Goal: Task Accomplishment & Management: Complete application form

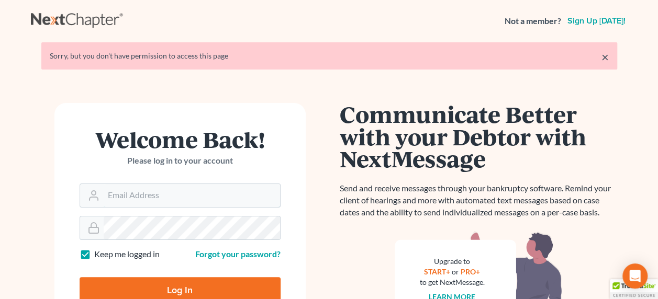
type input "[EMAIL_ADDRESS][DOMAIN_NAME]"
click at [183, 284] on input "Log In" at bounding box center [180, 290] width 201 height 26
type input "Thinking..."
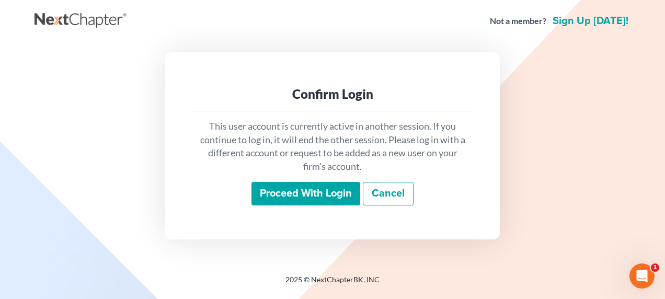
click at [328, 194] on input "Proceed with login" at bounding box center [306, 194] width 109 height 24
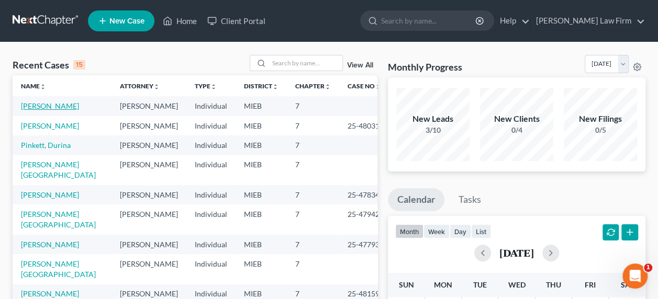
click at [48, 104] on link "[PERSON_NAME]" at bounding box center [50, 105] width 58 height 9
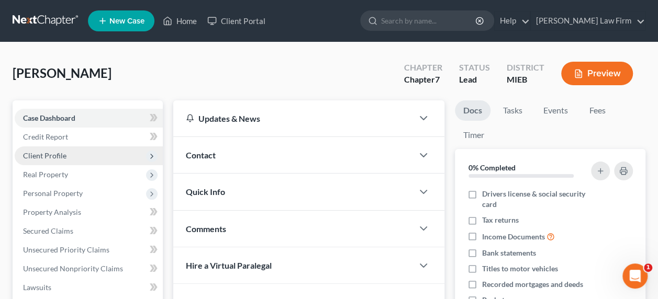
click at [70, 158] on span "Client Profile" at bounding box center [89, 155] width 148 height 19
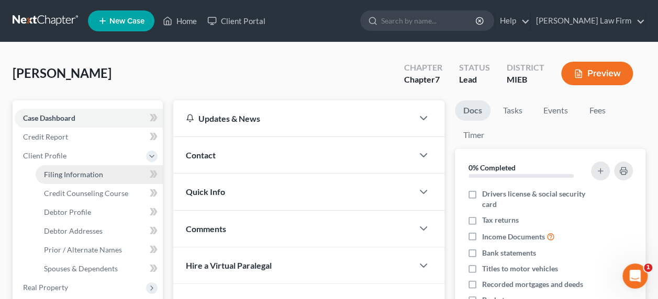
click at [72, 170] on span "Filing Information" at bounding box center [73, 174] width 59 height 9
select select "1"
select select "0"
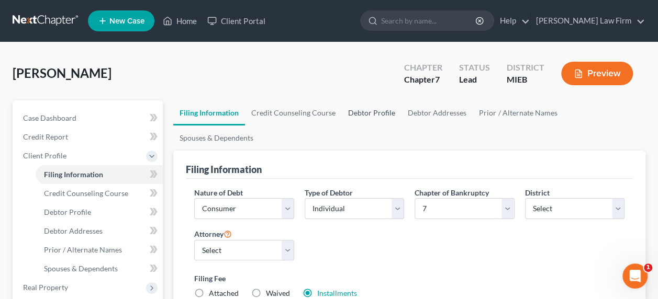
click at [363, 112] on link "Debtor Profile" at bounding box center [372, 112] width 60 height 25
select select "1"
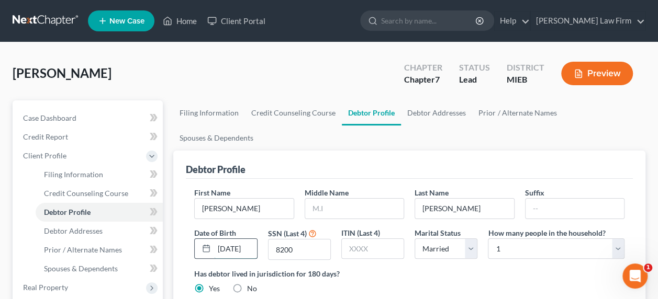
click at [251, 239] on input "12/02/1964" at bounding box center [235, 249] width 42 height 20
click at [522, 239] on select "Select 1 2 3 4 5 6 7 8 9 10 11 12 13 14 15 16 17 18 19 20" at bounding box center [556, 249] width 137 height 21
select select "1"
click at [488, 239] on select "Select 1 2 3 4 5 6 7 8 9 10 11 12 13 14 15 16 17 18 19 20" at bounding box center [556, 249] width 137 height 21
click at [308, 115] on link "Credit Counseling Course" at bounding box center [293, 112] width 97 height 25
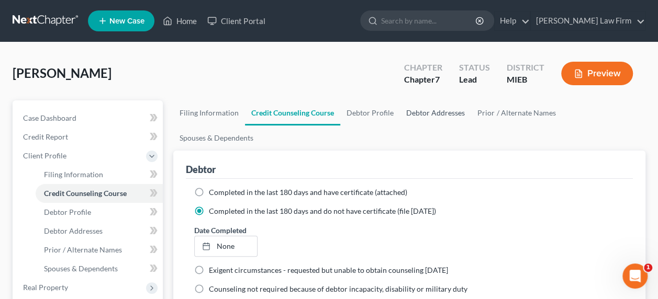
click at [419, 113] on link "Debtor Addresses" at bounding box center [435, 112] width 71 height 25
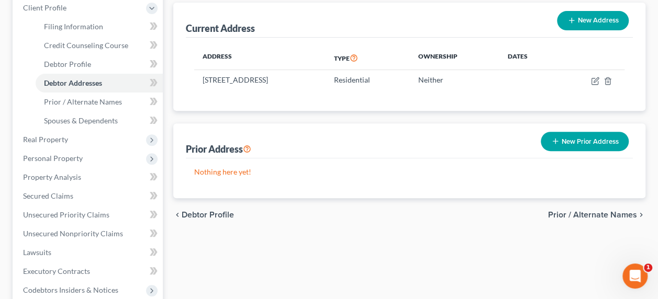
scroll to position [165, 0]
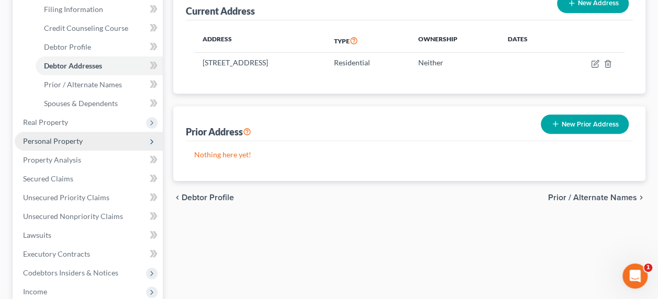
click at [57, 141] on span "Personal Property" at bounding box center [53, 141] width 60 height 9
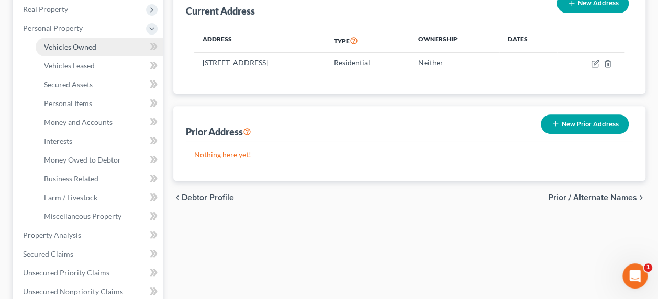
click at [77, 45] on span "Vehicles Owned" at bounding box center [70, 46] width 52 height 9
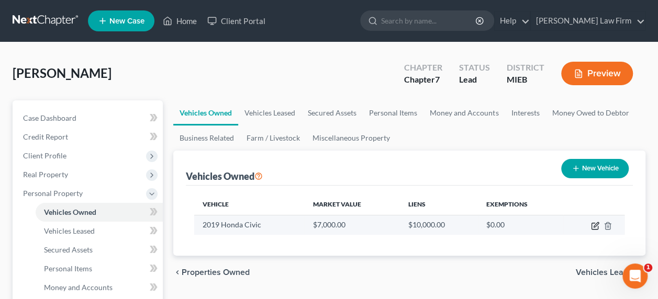
click at [592, 225] on icon "button" at bounding box center [595, 226] width 8 height 8
select select "0"
select select "7"
select select "2"
select select "0"
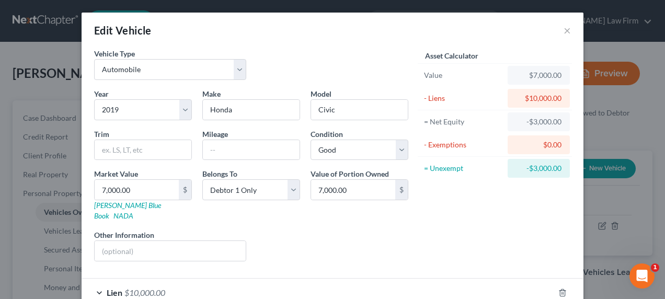
scroll to position [52, 0]
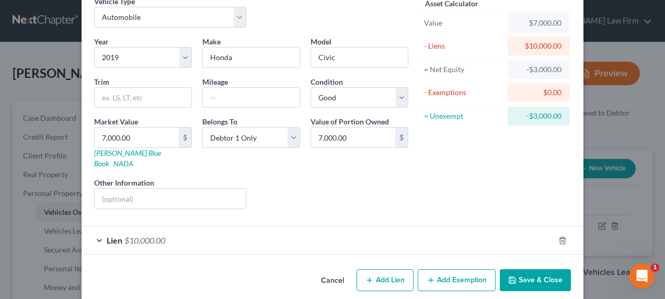
click at [107, 235] on span "Lien" at bounding box center [115, 240] width 16 height 10
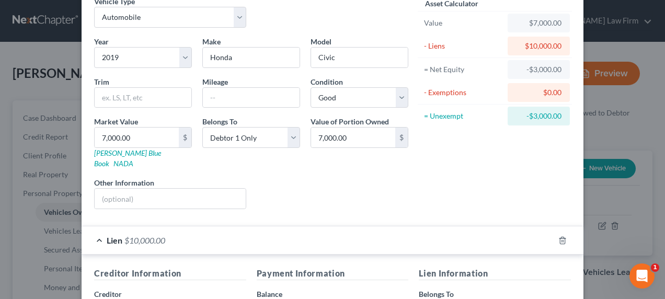
scroll to position [269, 0]
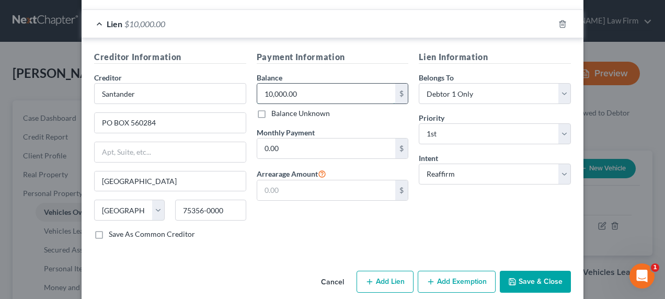
click at [292, 84] on input "10,000.00" at bounding box center [326, 94] width 139 height 20
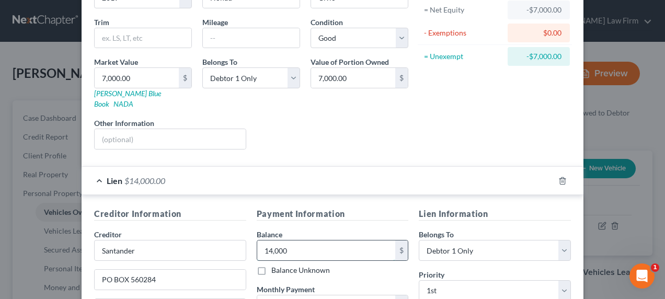
scroll to position [25, 0]
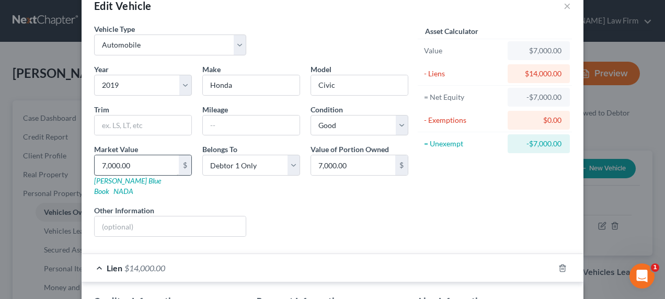
type input "14,000"
click at [165, 165] on input "7,000.00" at bounding box center [137, 165] width 84 height 20
type input "1"
type input "1.00"
type input "10"
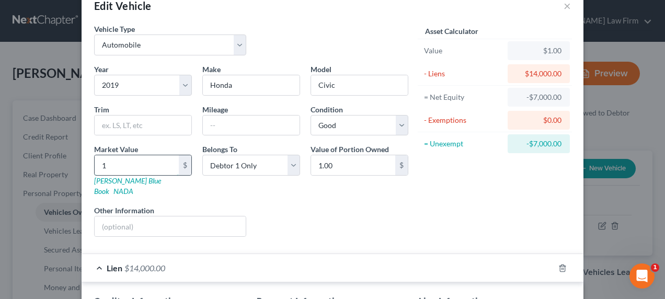
type input "10.00"
type input "100"
type input "100.00"
type input "1000"
type input "1,000.00"
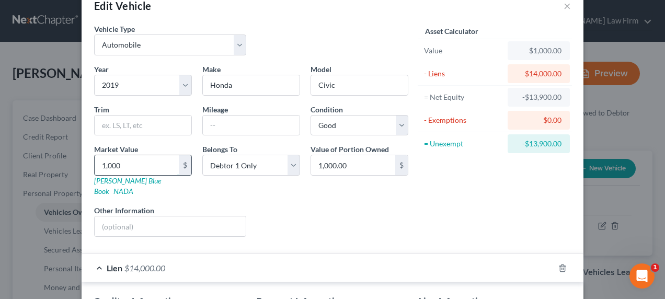
type input "1,0000"
type input "10,000.00"
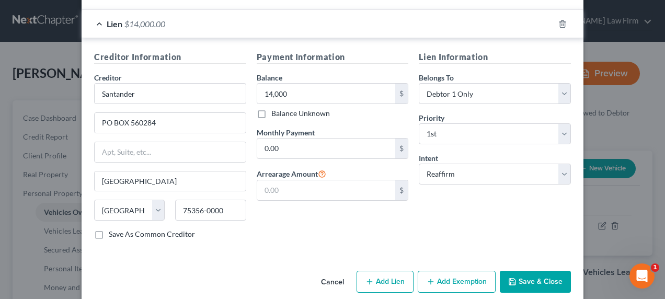
type input "10,000"
click at [528, 271] on button "Save & Close" at bounding box center [535, 282] width 71 height 22
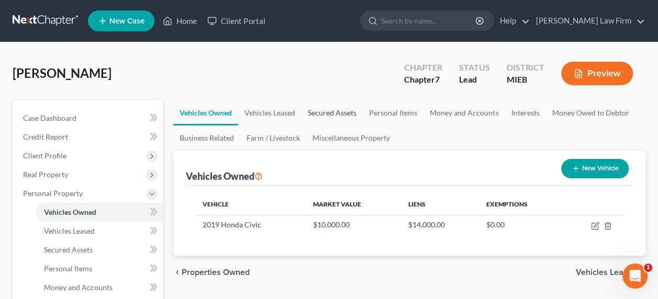
click at [335, 114] on link "Secured Assets" at bounding box center [331, 112] width 61 height 25
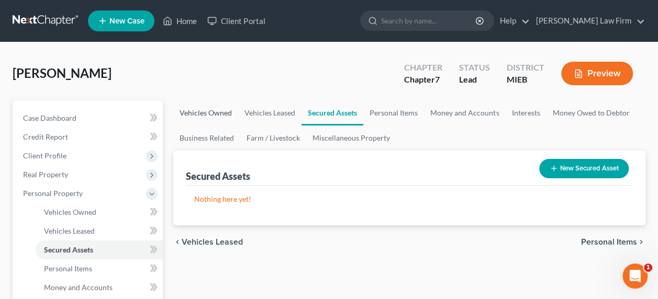
click at [225, 114] on link "Vehicles Owned" at bounding box center [205, 112] width 65 height 25
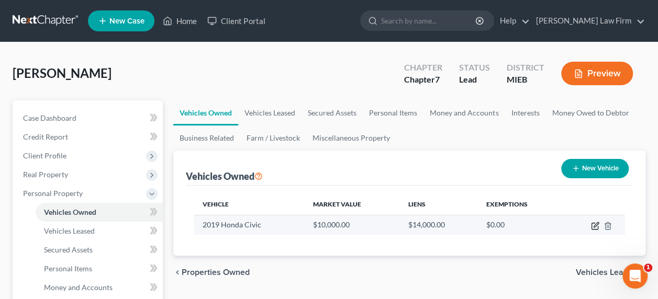
click at [594, 223] on icon "button" at bounding box center [595, 226] width 8 height 8
select select "0"
select select "7"
select select "2"
select select "0"
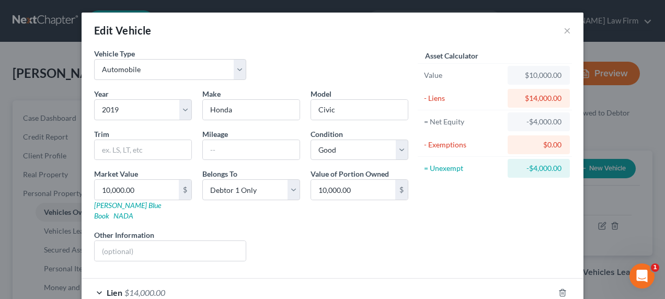
scroll to position [52, 0]
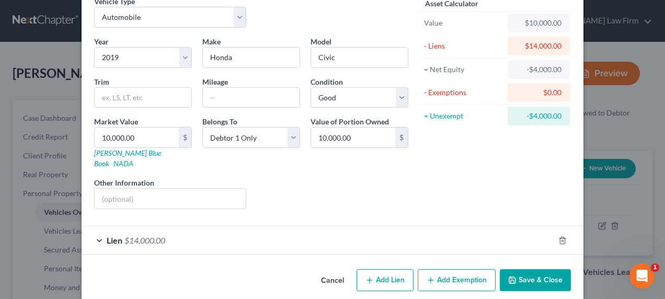
click at [466, 229] on div "Lien $14,000.00" at bounding box center [318, 241] width 473 height 28
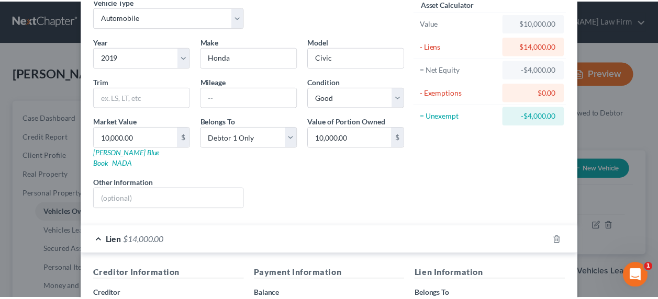
scroll to position [269, 0]
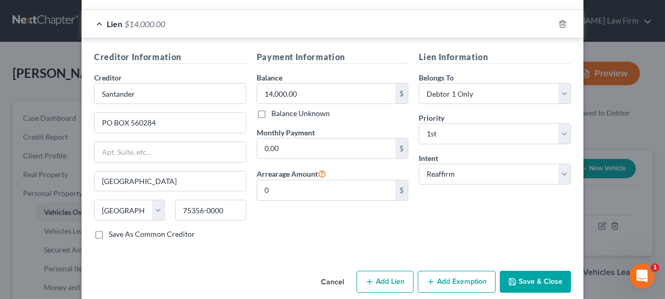
click at [528, 271] on button "Save & Close" at bounding box center [535, 282] width 71 height 22
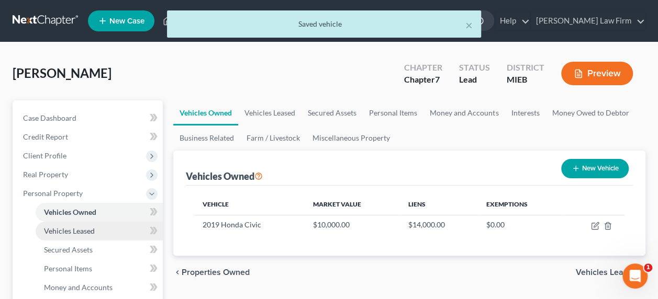
scroll to position [78, 0]
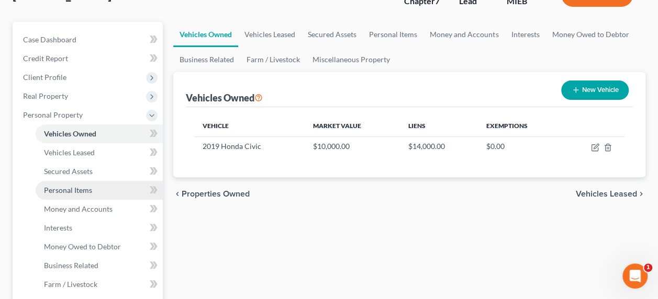
click at [72, 192] on span "Personal Items" at bounding box center [68, 190] width 48 height 9
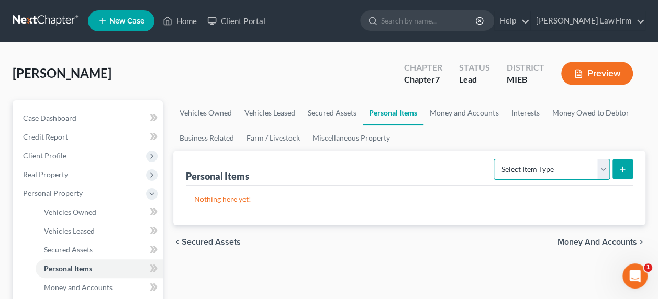
click at [539, 167] on select "Select Item Type Clothing Collectibles Of Value Electronics Firearms Household …" at bounding box center [551, 169] width 116 height 21
select select "clothing"
click at [494, 159] on select "Select Item Type Clothing Collectibles Of Value Electronics Firearms Household …" at bounding box center [551, 169] width 116 height 21
click at [621, 162] on button "submit" at bounding box center [622, 169] width 20 height 20
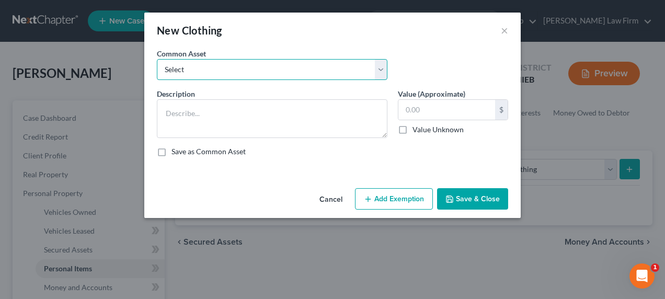
click at [289, 74] on select "Select All clothing belonging to debtor. All clothing belonging to debtor." at bounding box center [272, 69] width 231 height 21
select select "0"
click at [157, 59] on select "Select All clothing belonging to debtor. All clothing belonging to debtor." at bounding box center [272, 69] width 231 height 21
type textarea "All clothing belonging to debtor."
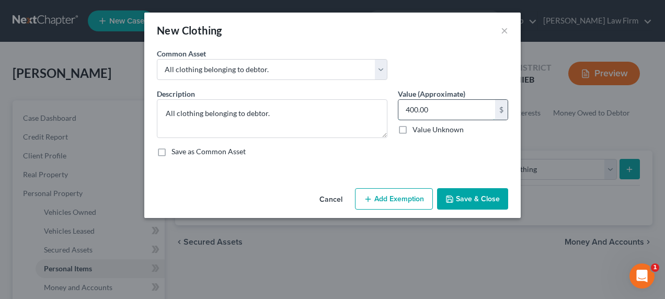
click at [445, 107] on input "400.00" at bounding box center [447, 110] width 97 height 20
type input "500"
click at [394, 195] on button "Add Exemption" at bounding box center [394, 199] width 78 height 22
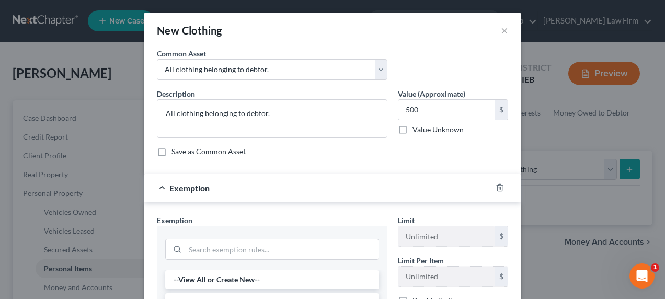
scroll to position [211, 0]
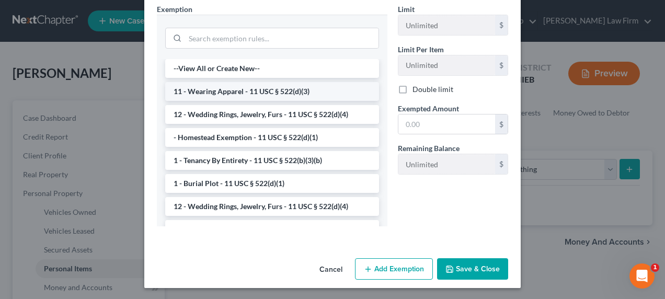
click at [261, 93] on li "11 - Wearing Apparel - 11 USC § 522(d)(3)" at bounding box center [272, 91] width 214 height 19
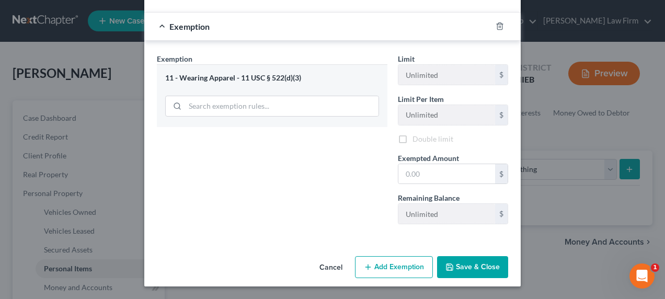
scroll to position [159, 0]
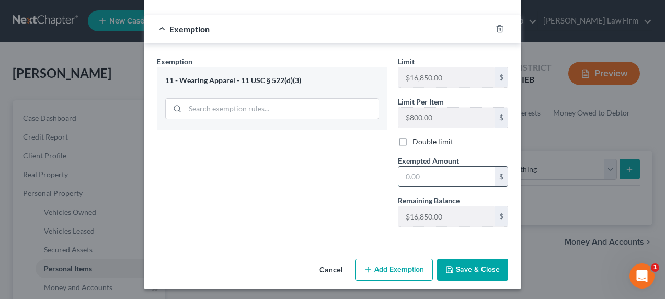
click at [420, 171] on input "text" at bounding box center [447, 177] width 97 height 20
type input "500"
click at [464, 263] on button "Save & Close" at bounding box center [472, 270] width 71 height 22
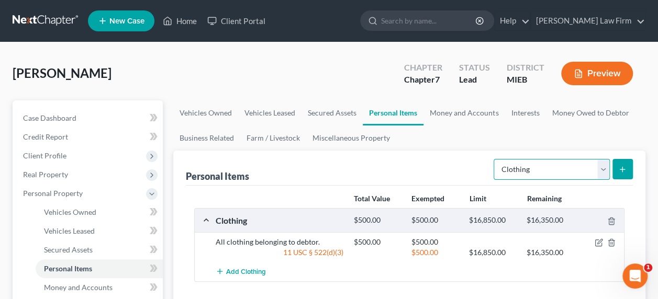
click at [517, 168] on select "Select Item Type Clothing Collectibles Of Value Electronics Firearms Household …" at bounding box center [551, 169] width 116 height 21
select select "household_goods"
click at [494, 159] on select "Select Item Type Clothing Collectibles Of Value Electronics Firearms Household …" at bounding box center [551, 169] width 116 height 21
click at [617, 165] on button "submit" at bounding box center [622, 169] width 20 height 20
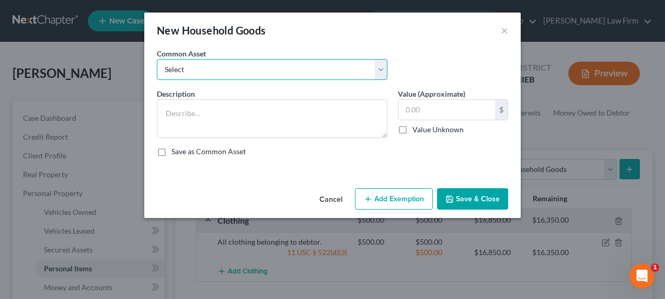
click at [260, 71] on select "Select Kitchen appliances, cookware, silverware All furniture in debtor's home …" at bounding box center [272, 69] width 231 height 21
select select "1"
click at [157, 59] on select "Select Kitchen appliances, cookware, silverware All furniture in debtor's home …" at bounding box center [272, 69] width 231 height 21
type textarea "All furniture in debtor's home including; couches, tables, chairs and bedroom s…"
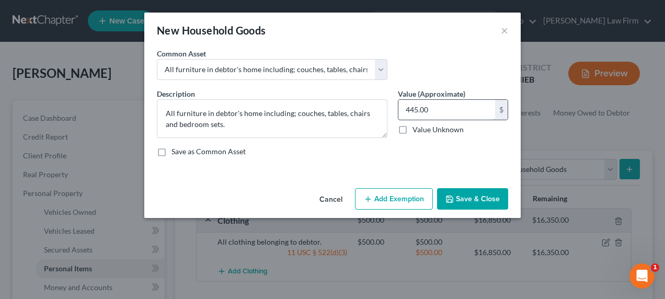
click at [427, 110] on input "445.00" at bounding box center [447, 110] width 97 height 20
type input "2,500"
click at [404, 193] on button "Add Exemption" at bounding box center [394, 199] width 78 height 22
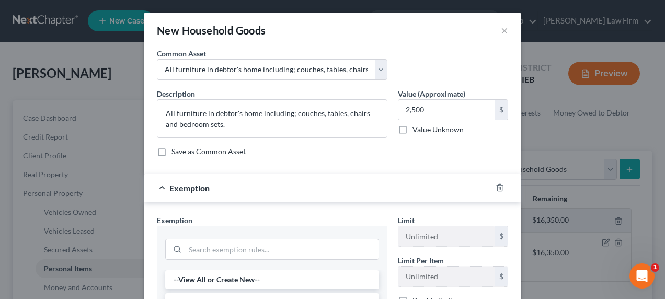
scroll to position [131, 0]
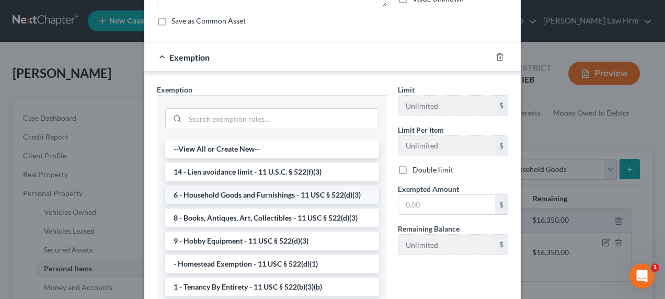
click at [271, 189] on li "6 - Household Goods and Furnishings - 11 USC § 522(d)(3)" at bounding box center [272, 195] width 214 height 19
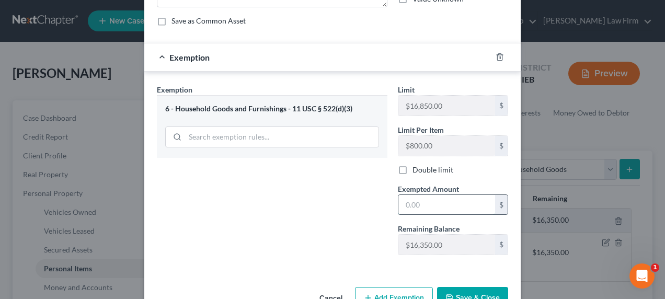
click at [437, 207] on input "text" at bounding box center [447, 205] width 97 height 20
type input "2,500"
click at [469, 291] on button "Save & Close" at bounding box center [472, 298] width 71 height 22
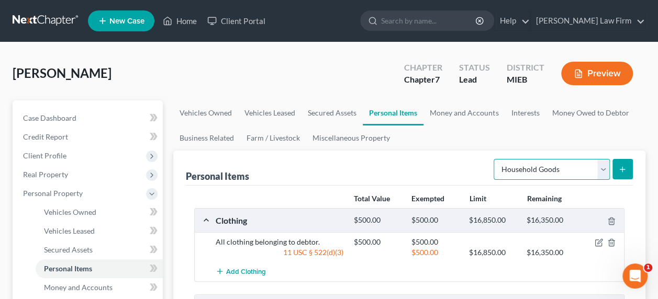
click at [543, 168] on select "Select Item Type Clothing Collectibles Of Value Electronics Firearms Household …" at bounding box center [551, 169] width 116 height 21
click at [494, 159] on select "Select Item Type Clothing Collectibles Of Value Electronics Firearms Household …" at bounding box center [551, 169] width 116 height 21
click at [615, 174] on button "submit" at bounding box center [622, 169] width 20 height 20
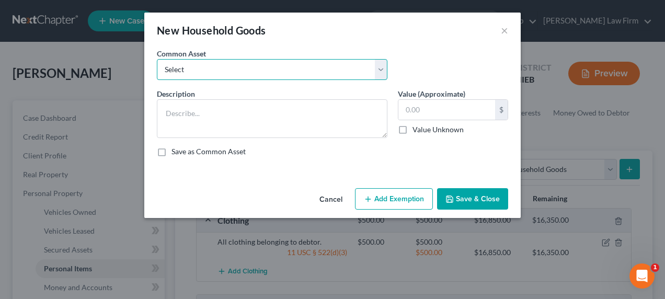
click at [186, 70] on select "Select Kitchen appliances, cookware, silverware All furniture in debtor's home …" at bounding box center [272, 69] width 231 height 21
select select "0"
click at [157, 59] on select "Select Kitchen appliances, cookware, silverware All furniture in debtor's home …" at bounding box center [272, 69] width 231 height 21
type textarea "Kitchen appliances, cookware, silverware"
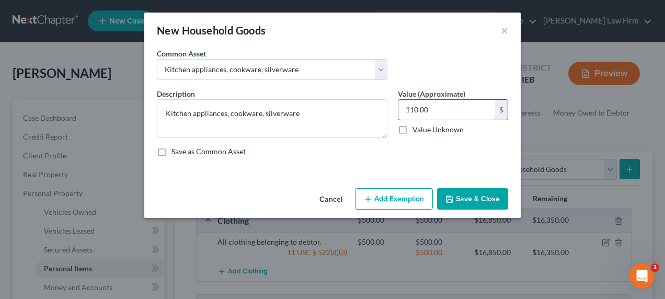
click at [458, 112] on input "110.00" at bounding box center [447, 110] width 97 height 20
type input "500"
click at [405, 199] on button "Add Exemption" at bounding box center [394, 199] width 78 height 22
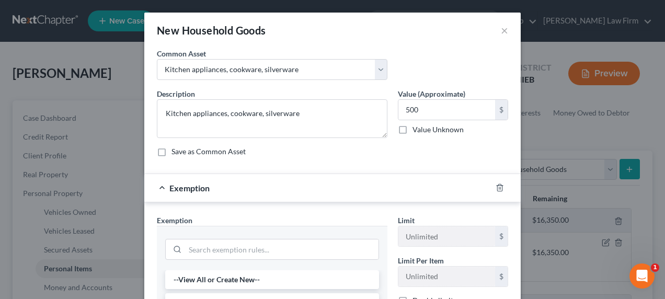
scroll to position [139, 0]
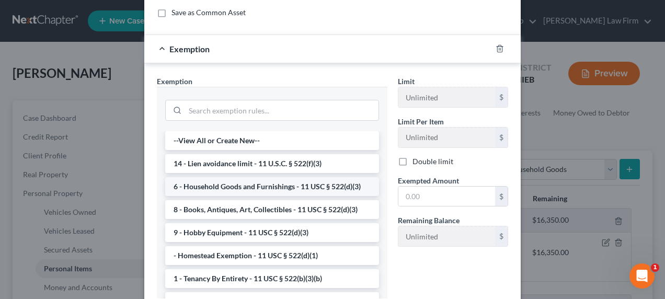
click at [269, 182] on li "6 - Household Goods and Furnishings - 11 USC § 522(d)(3)" at bounding box center [272, 186] width 214 height 19
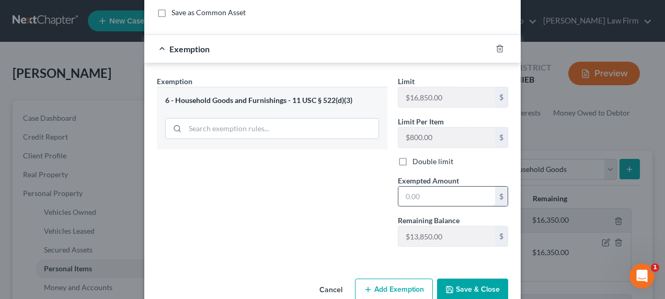
click at [421, 195] on input "text" at bounding box center [447, 197] width 97 height 20
type input "500"
click at [464, 283] on button "Save & Close" at bounding box center [472, 290] width 71 height 22
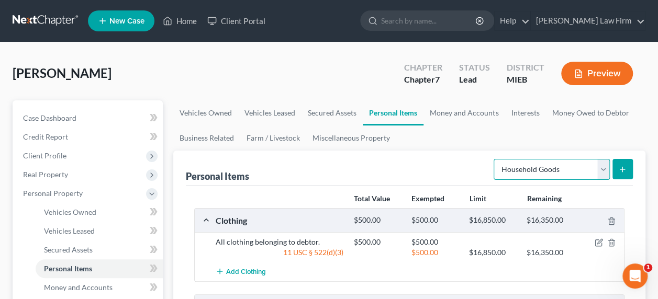
click at [527, 169] on select "Select Item Type Clothing Collectibles Of Value Electronics Firearms Household …" at bounding box center [551, 169] width 116 height 21
select select "electronics"
click at [494, 159] on select "Select Item Type Clothing Collectibles Of Value Electronics Firearms Household …" at bounding box center [551, 169] width 116 height 21
click at [621, 170] on icon "submit" at bounding box center [622, 169] width 8 height 8
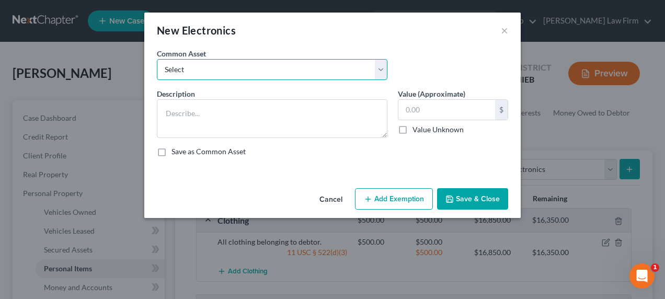
click at [229, 68] on select "Select All electronics in debtor's home including; Televisions, cell phones, an…" at bounding box center [272, 69] width 231 height 21
select select "0"
click at [157, 59] on select "Select All electronics in debtor's home including; Televisions, cell phones, an…" at bounding box center [272, 69] width 231 height 21
type textarea "All electronics in debtor's home including; Televisions, cell phones, and compu…"
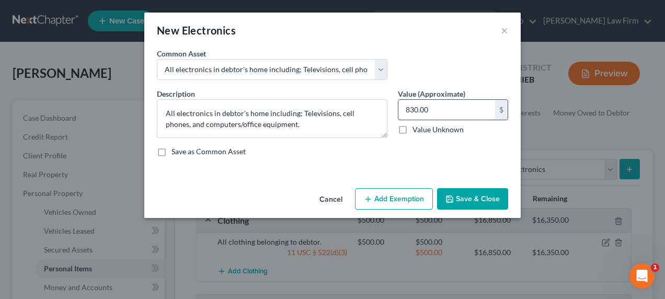
click at [466, 110] on input "830.00" at bounding box center [447, 110] width 97 height 20
type input "500"
click at [405, 195] on button "Add Exemption" at bounding box center [394, 199] width 78 height 22
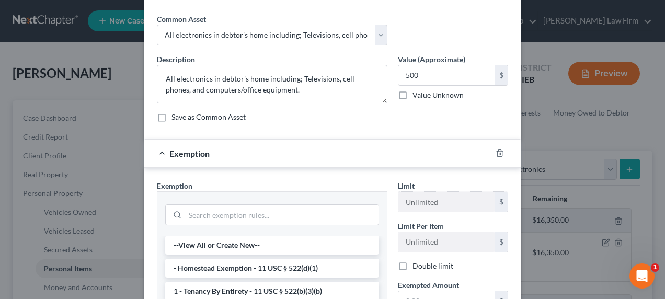
scroll to position [52, 0]
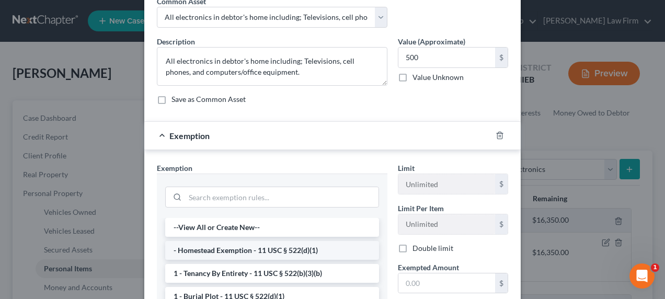
click at [275, 256] on li "- Homestead Exemption - 11 USC § 522(d)(1)" at bounding box center [272, 250] width 214 height 19
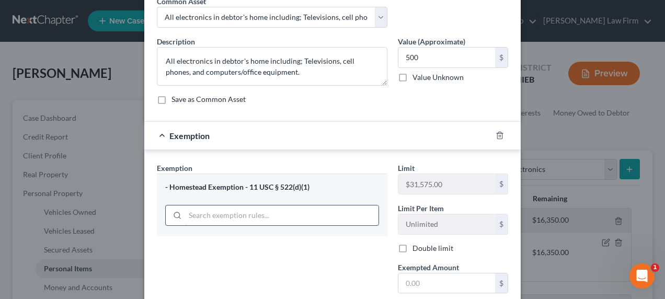
click at [277, 211] on input "search" at bounding box center [282, 216] width 194 height 20
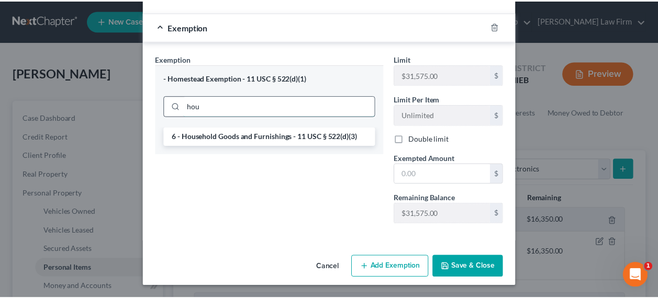
scroll to position [159, 0]
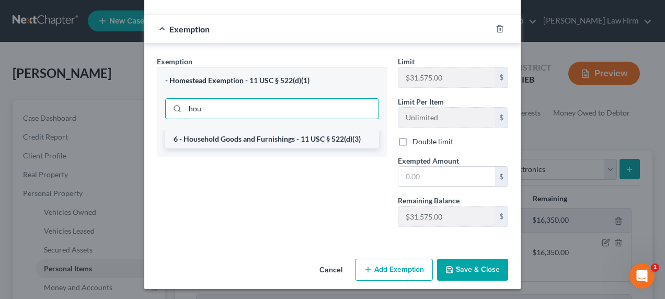
type input "hou"
click at [243, 135] on li "6 - Household Goods and Furnishings - 11 USC § 522(d)(3)" at bounding box center [272, 139] width 214 height 19
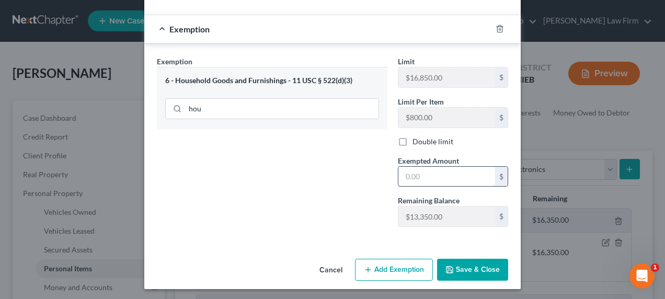
click at [421, 182] on input "text" at bounding box center [447, 177] width 97 height 20
type input "500"
click at [476, 263] on button "Save & Close" at bounding box center [472, 270] width 71 height 22
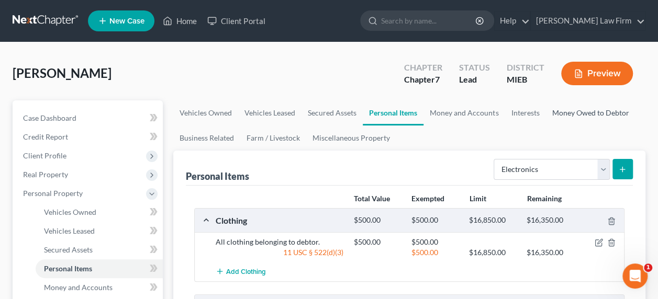
click at [571, 107] on link "Money Owed to Debtor" at bounding box center [589, 112] width 89 height 25
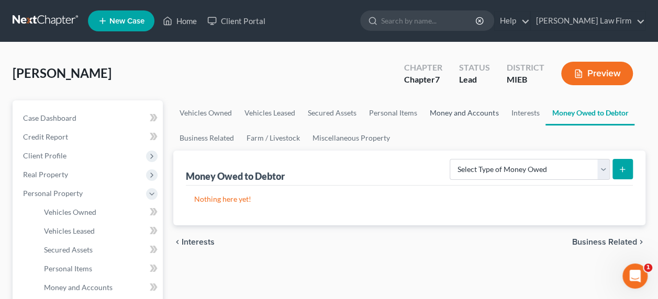
click at [462, 115] on link "Money and Accounts" at bounding box center [463, 112] width 81 height 25
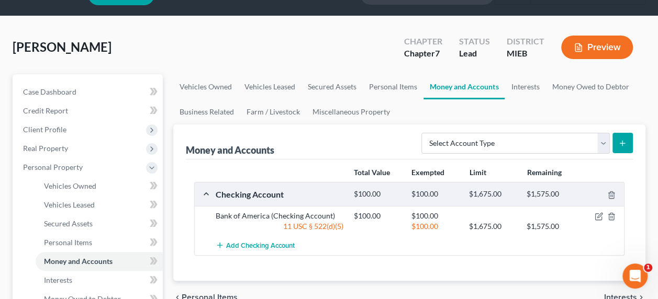
scroll to position [35, 0]
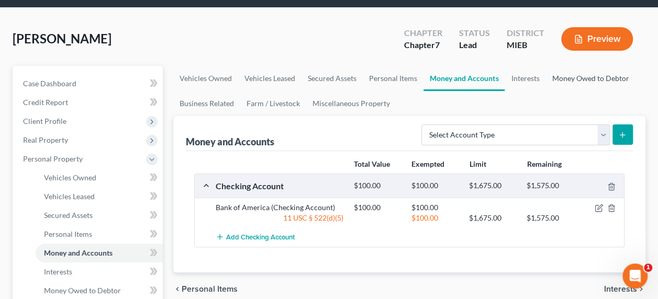
click at [556, 80] on link "Money Owed to Debtor" at bounding box center [589, 78] width 89 height 25
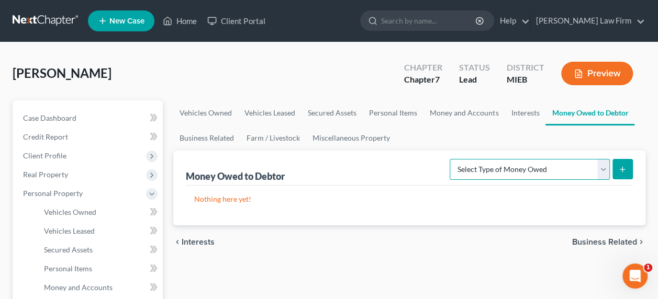
click at [481, 168] on select "Select Type of Money Owed Accounts Receivable Alimony Child Support Claims Agai…" at bounding box center [529, 169] width 160 height 21
select select "expected_tax_refund"
click at [452, 159] on select "Select Type of Money Owed Accounts Receivable Alimony Child Support Claims Agai…" at bounding box center [529, 169] width 160 height 21
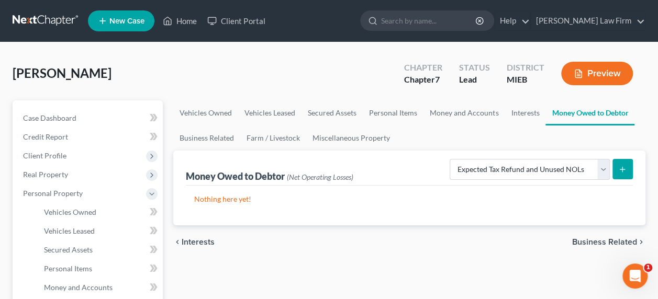
click at [624, 166] on icon "submit" at bounding box center [622, 169] width 8 height 8
select select "0"
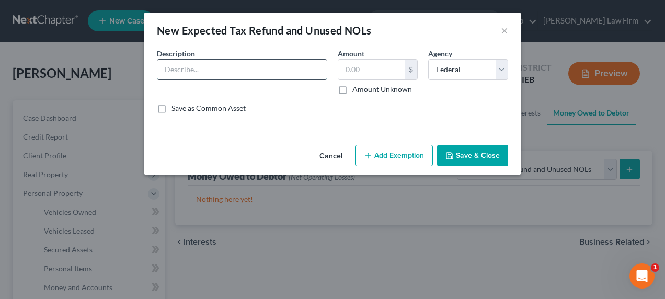
click at [219, 72] on input "text" at bounding box center [242, 70] width 170 height 20
type input "2025 Pro Rata Tax Refund"
click at [364, 74] on input "text" at bounding box center [371, 70] width 66 height 20
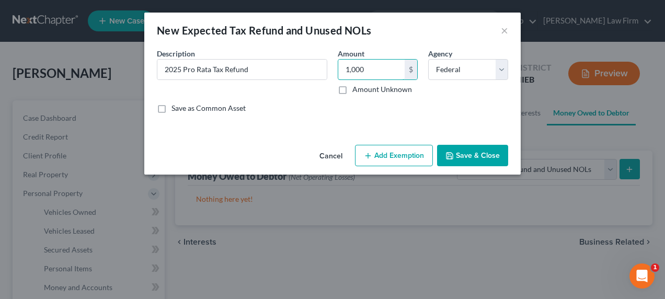
type input "1,000"
click at [406, 154] on button "Add Exemption" at bounding box center [394, 156] width 78 height 22
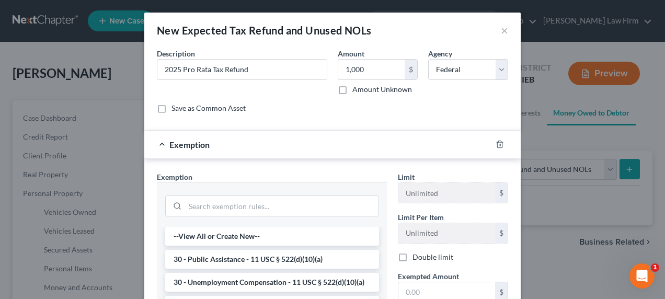
scroll to position [43, 0]
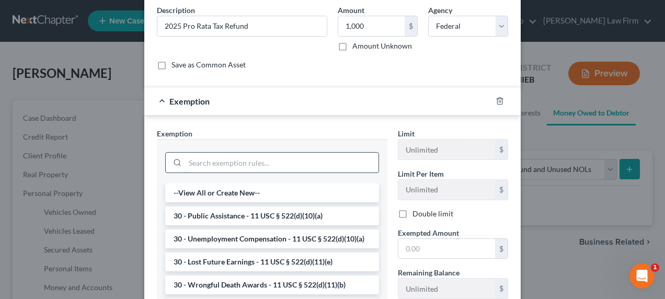
click at [317, 167] on input "search" at bounding box center [282, 163] width 194 height 20
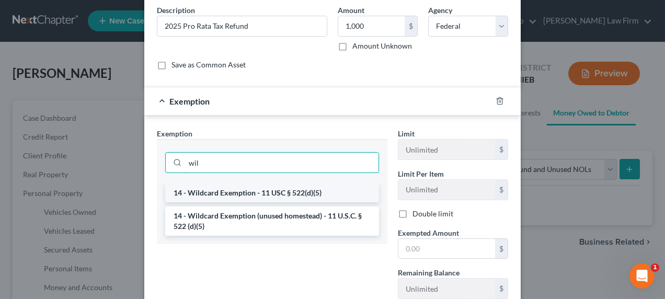
type input "wil"
click at [262, 195] on li "14 - Wildcard Exemption - 11 USC § 522(d)(5)" at bounding box center [272, 193] width 214 height 19
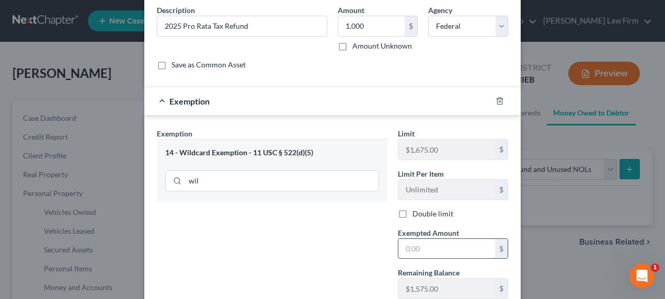
click at [416, 239] on input "text" at bounding box center [447, 249] width 97 height 20
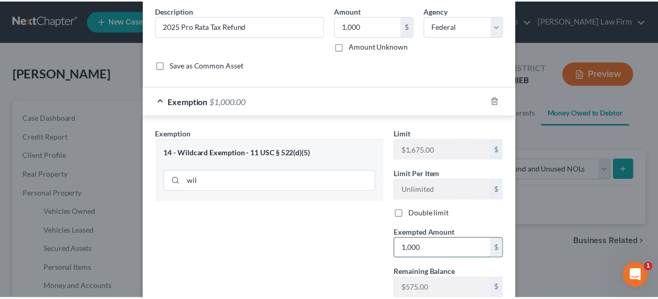
scroll to position [116, 0]
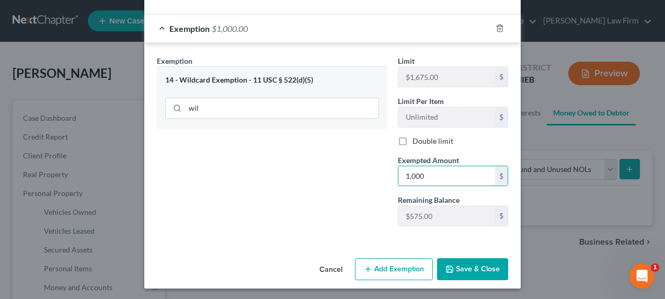
type input "1,000"
click at [461, 272] on button "Save & Close" at bounding box center [472, 269] width 71 height 22
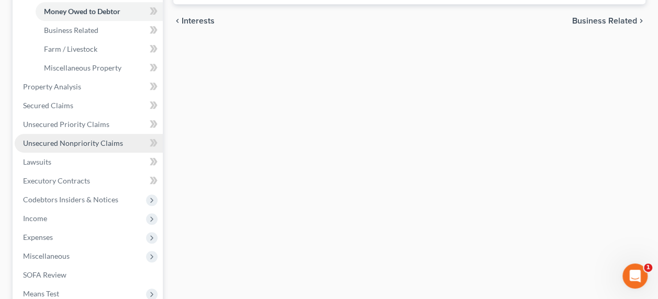
scroll to position [340, 0]
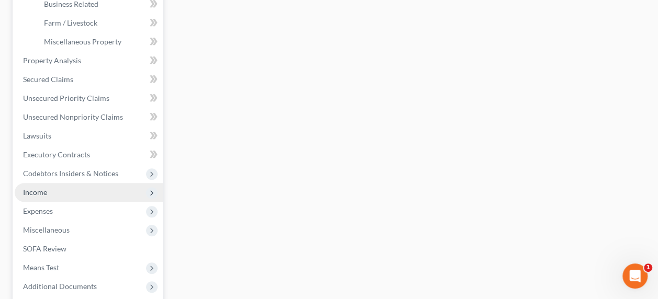
click at [43, 193] on span "Income" at bounding box center [35, 192] width 24 height 9
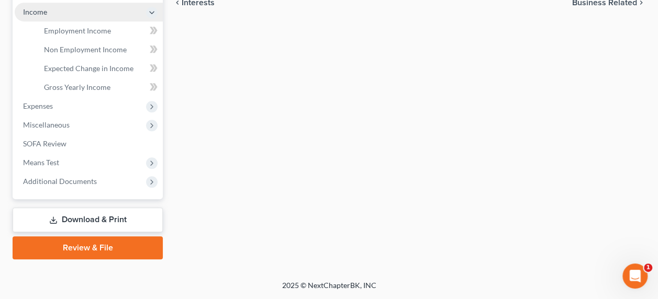
scroll to position [331, 0]
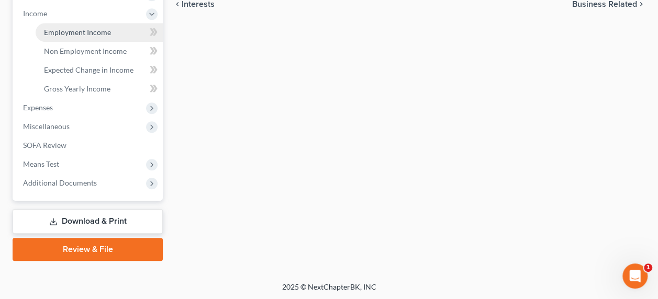
click at [91, 30] on span "Employment Income" at bounding box center [77, 32] width 67 height 9
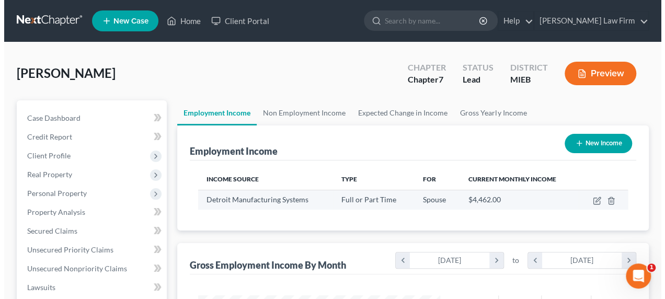
scroll to position [186, 263]
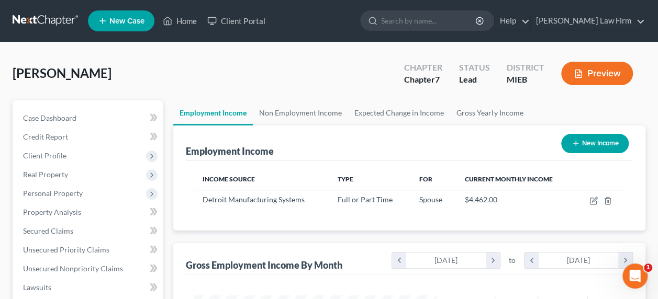
click at [580, 144] on button "New Income" at bounding box center [594, 143] width 67 height 19
select select "0"
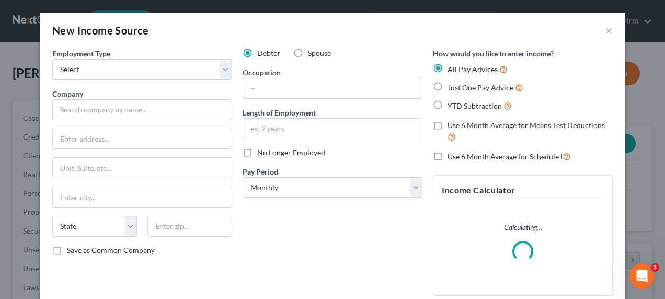
scroll to position [186, 266]
click at [100, 74] on select "Select Full or Part Time Employment Self Employment" at bounding box center [142, 69] width 180 height 21
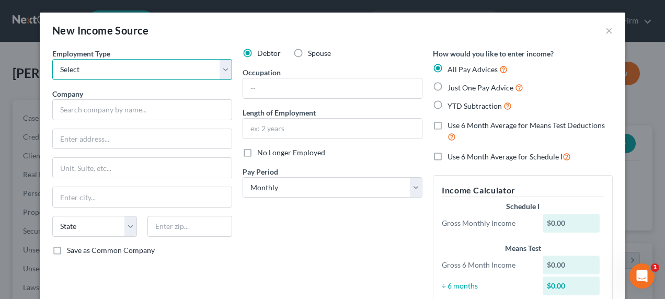
select select "0"
click at [52, 59] on select "Select Full or Part Time Employment Self Employment" at bounding box center [142, 69] width 180 height 21
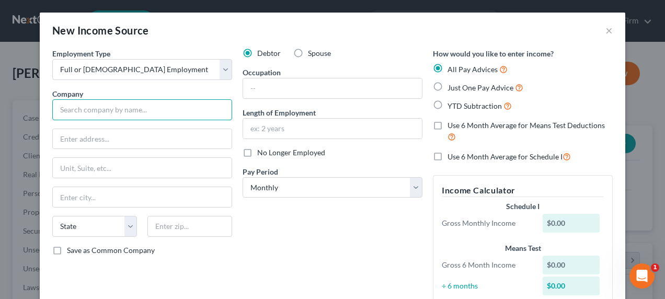
click at [93, 109] on input "text" at bounding box center [142, 109] width 180 height 21
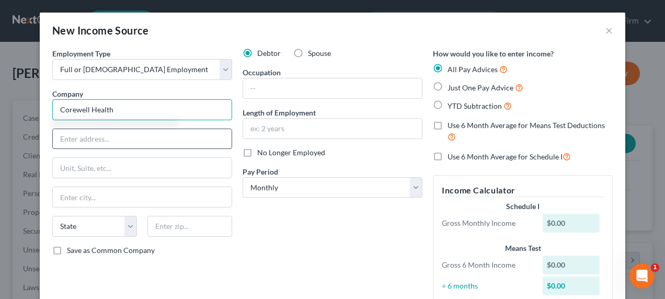
type input "Corewell Health"
click at [95, 136] on input "text" at bounding box center [142, 139] width 179 height 20
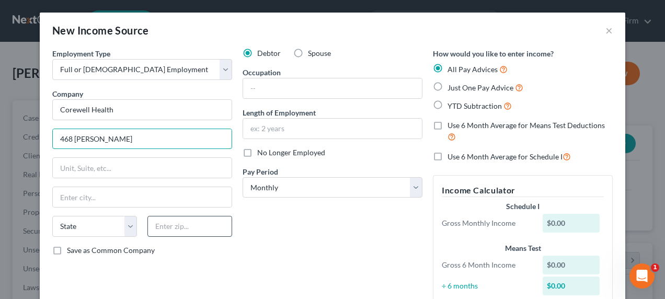
type input "468 Cadieux"
click at [176, 227] on input "text" at bounding box center [190, 226] width 85 height 21
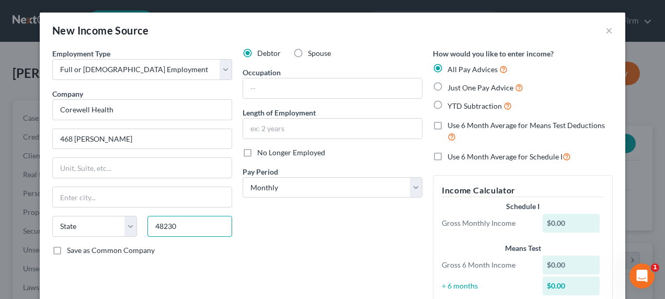
type input "48230"
type input "Grosse Pointe"
select select "23"
click at [448, 89] on label "Just One Pay Advice" at bounding box center [486, 88] width 76 height 12
click at [452, 88] on input "Just One Pay Advice" at bounding box center [455, 85] width 7 height 7
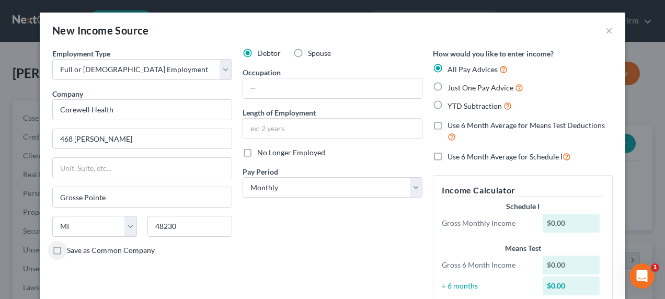
radio input "true"
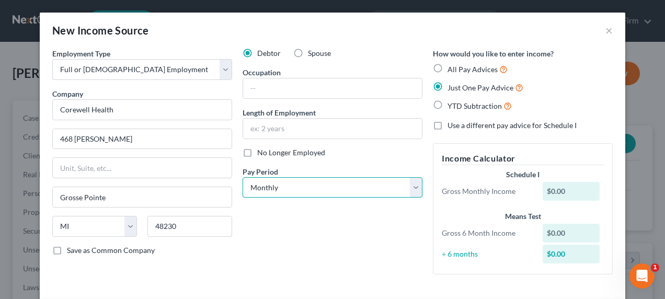
click at [346, 182] on select "Select Monthly Twice Monthly Every Other Week Weekly" at bounding box center [333, 187] width 180 height 21
select select "2"
click at [243, 177] on select "Select Monthly Twice Monthly Every Other Week Weekly" at bounding box center [333, 187] width 180 height 21
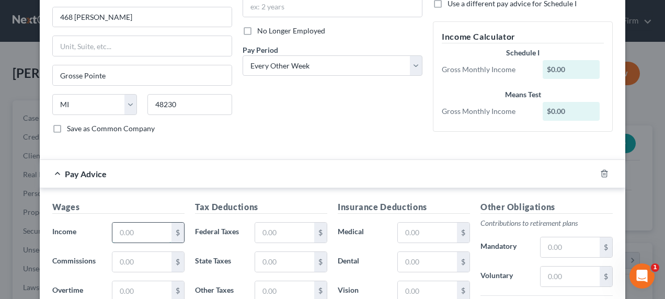
click at [157, 229] on input "text" at bounding box center [141, 233] width 59 height 20
type input "1"
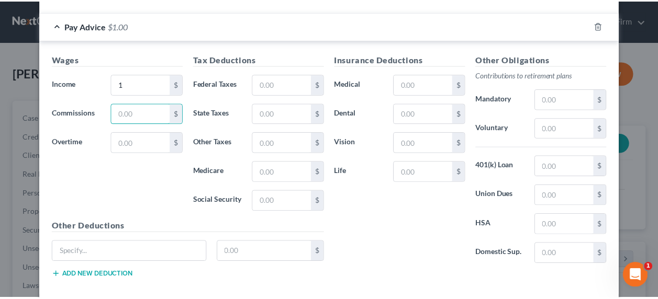
scroll to position [359, 0]
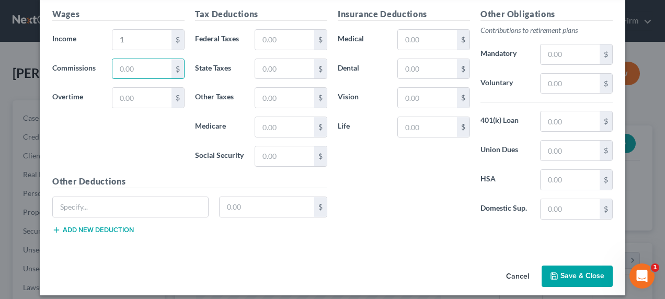
click at [569, 272] on button "Save & Close" at bounding box center [577, 277] width 71 height 22
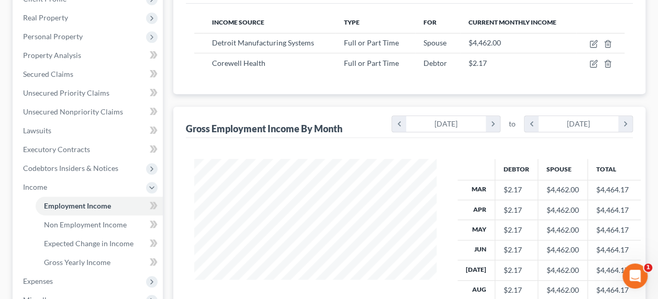
scroll to position [244, 0]
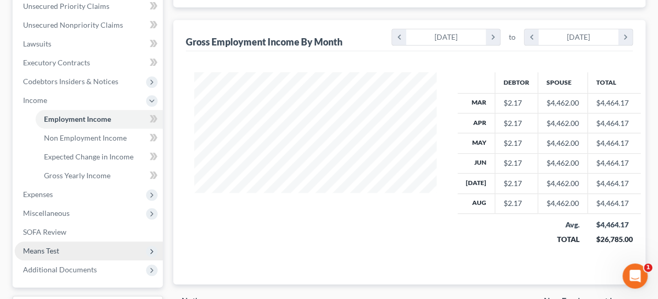
click at [57, 246] on span "Means Test" at bounding box center [41, 250] width 36 height 9
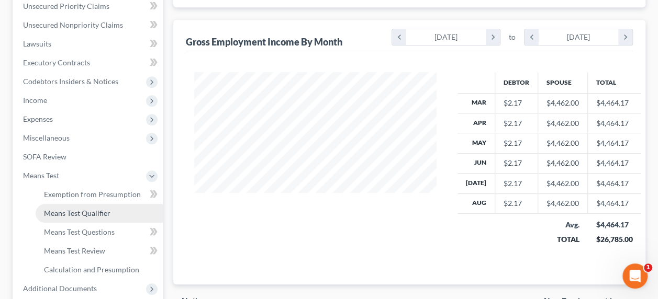
click at [74, 214] on span "Means Test Qualifier" at bounding box center [77, 213] width 66 height 9
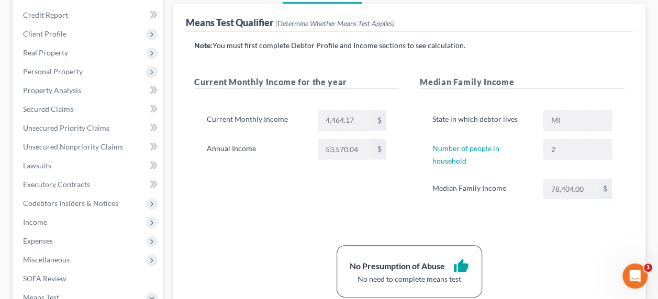
scroll to position [139, 0]
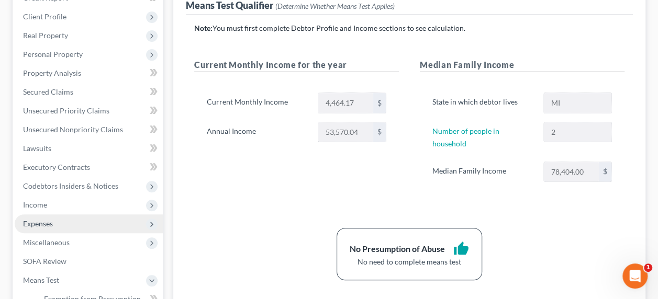
click at [53, 218] on span "Expenses" at bounding box center [89, 224] width 148 height 19
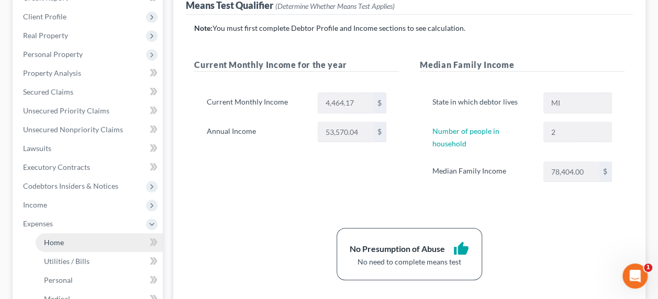
click at [70, 241] on link "Home" at bounding box center [99, 242] width 127 height 19
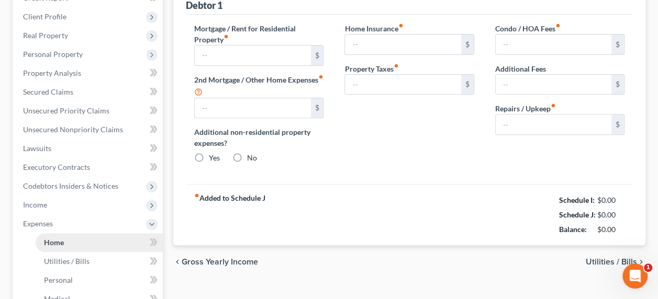
type input "1,050.00"
type input "0.00"
radio input "true"
type input "0.00"
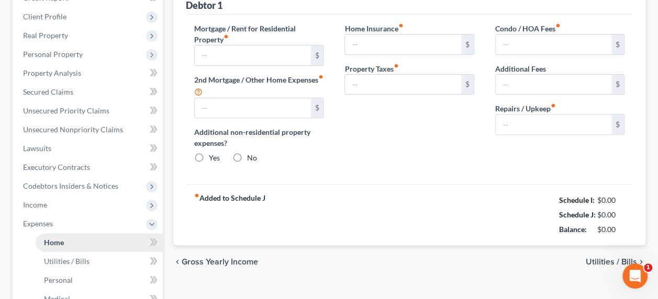
type input "0.00"
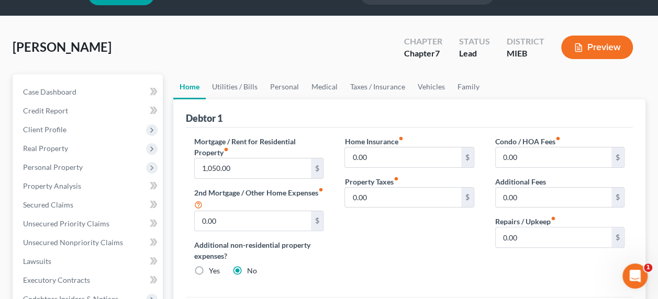
scroll to position [35, 0]
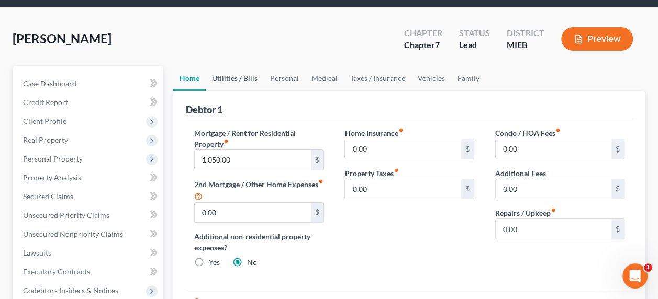
click at [230, 77] on link "Utilities / Bills" at bounding box center [235, 78] width 58 height 25
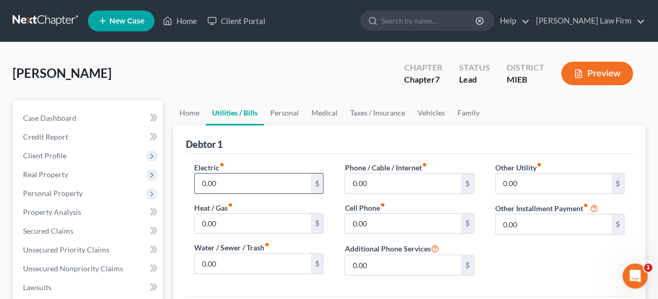
click at [230, 178] on input "0.00" at bounding box center [253, 184] width 116 height 20
type input "1"
type input "80"
click at [376, 183] on input "0.00" at bounding box center [403, 184] width 116 height 20
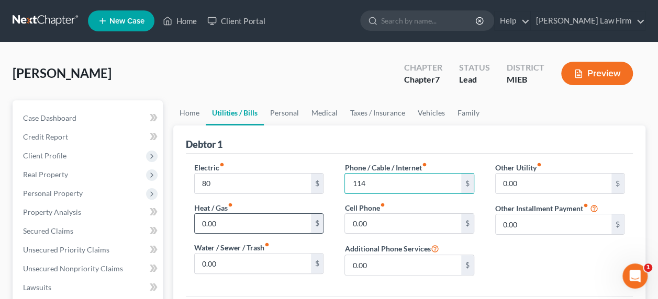
type input "114"
click at [242, 225] on input "0.00" at bounding box center [253, 224] width 116 height 20
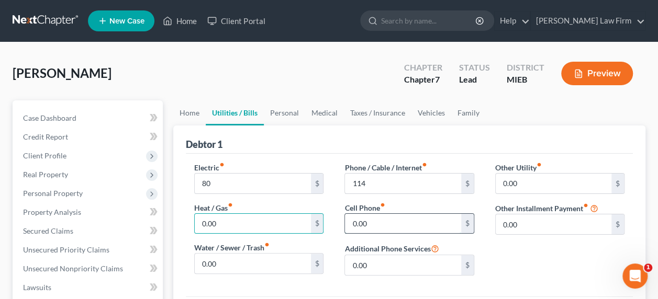
click at [378, 222] on input "0.00" at bounding box center [403, 224] width 116 height 20
type input "158"
click at [293, 116] on link "Personal" at bounding box center [284, 112] width 41 height 25
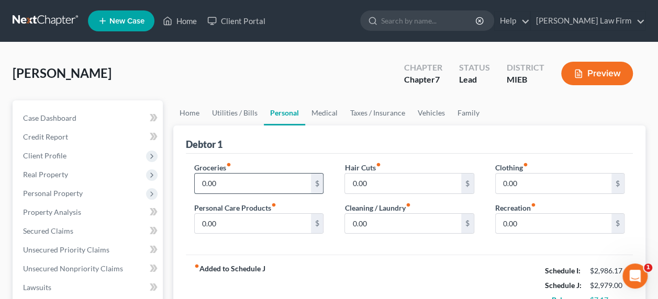
click at [232, 181] on input "0.00" at bounding box center [253, 184] width 116 height 20
type input "350"
click at [241, 231] on input "0.00" at bounding box center [253, 224] width 116 height 20
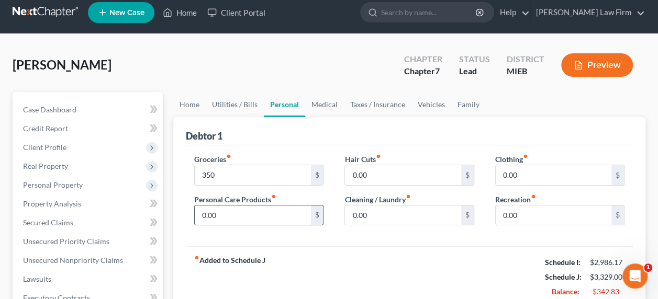
scroll to position [17, 0]
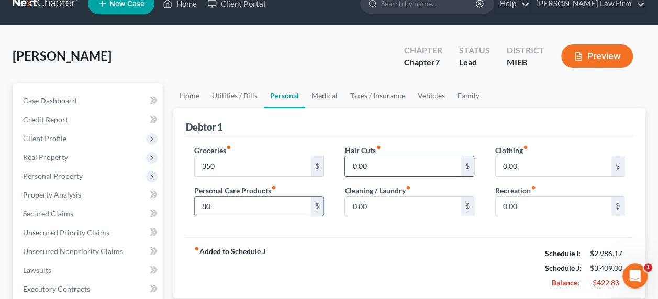
type input "80"
click at [375, 172] on input "0.00" at bounding box center [403, 166] width 116 height 20
click at [522, 164] on input "0.00" at bounding box center [553, 166] width 116 height 20
type input "100"
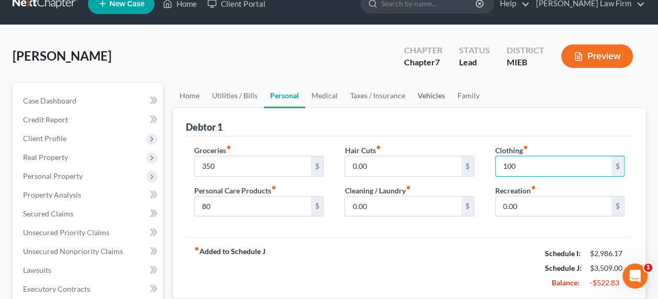
click at [427, 103] on link "Vehicles" at bounding box center [431, 95] width 40 height 25
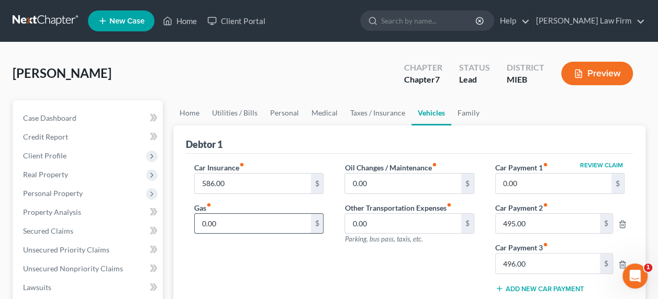
click at [246, 227] on input "0.00" at bounding box center [253, 224] width 116 height 20
type input "3"
type input "250"
click at [377, 185] on input "0.00" at bounding box center [403, 184] width 116 height 20
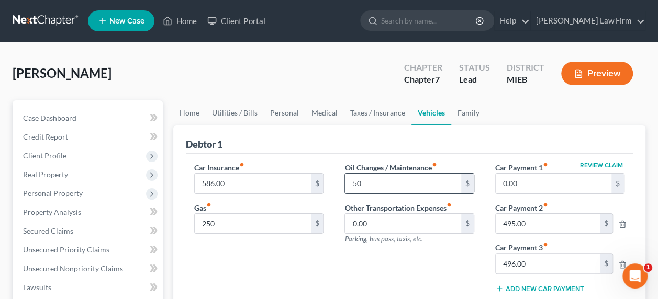
type input "50"
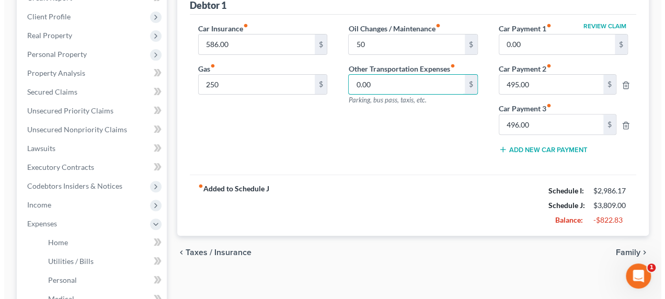
scroll to position [322, 0]
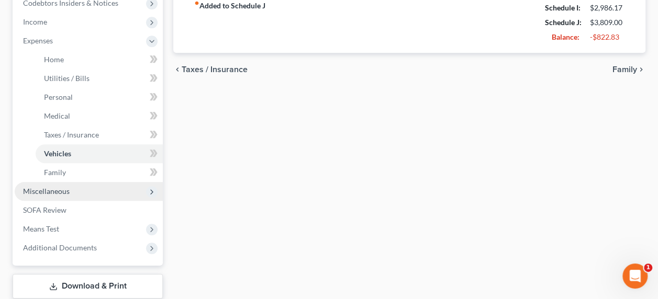
click at [40, 189] on span "Miscellaneous" at bounding box center [46, 191] width 47 height 9
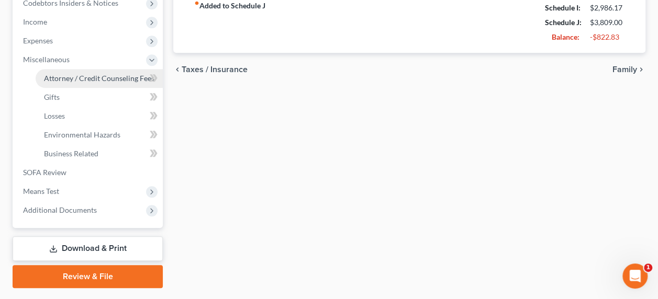
click at [73, 74] on span "Attorney / Credit Counseling Fees" at bounding box center [99, 78] width 110 height 9
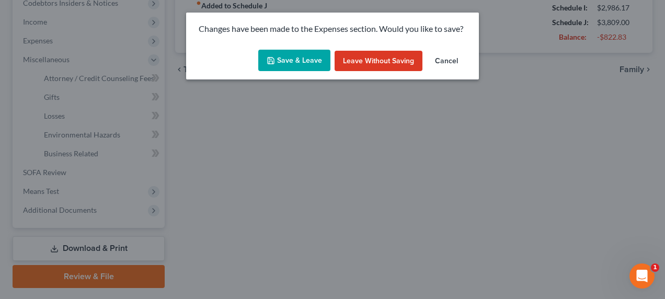
click at [301, 59] on button "Save & Leave" at bounding box center [294, 61] width 72 height 22
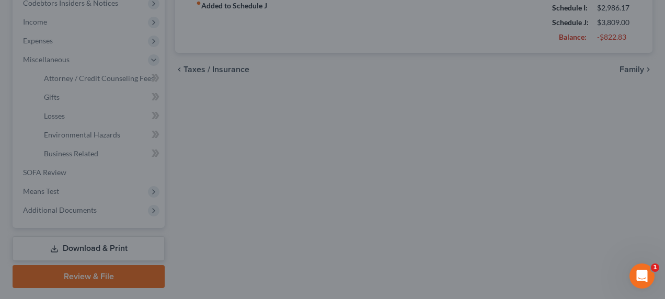
type input "250.00"
type input "50.00"
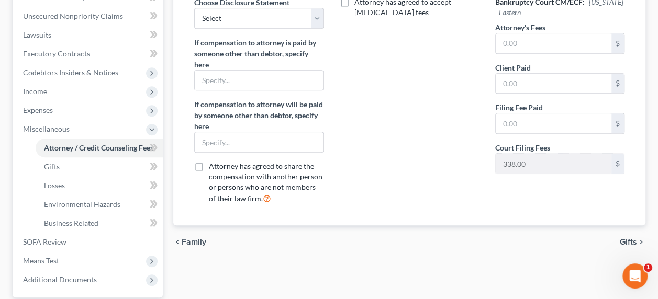
scroll to position [279, 0]
